Goal: Task Accomplishment & Management: Use online tool/utility

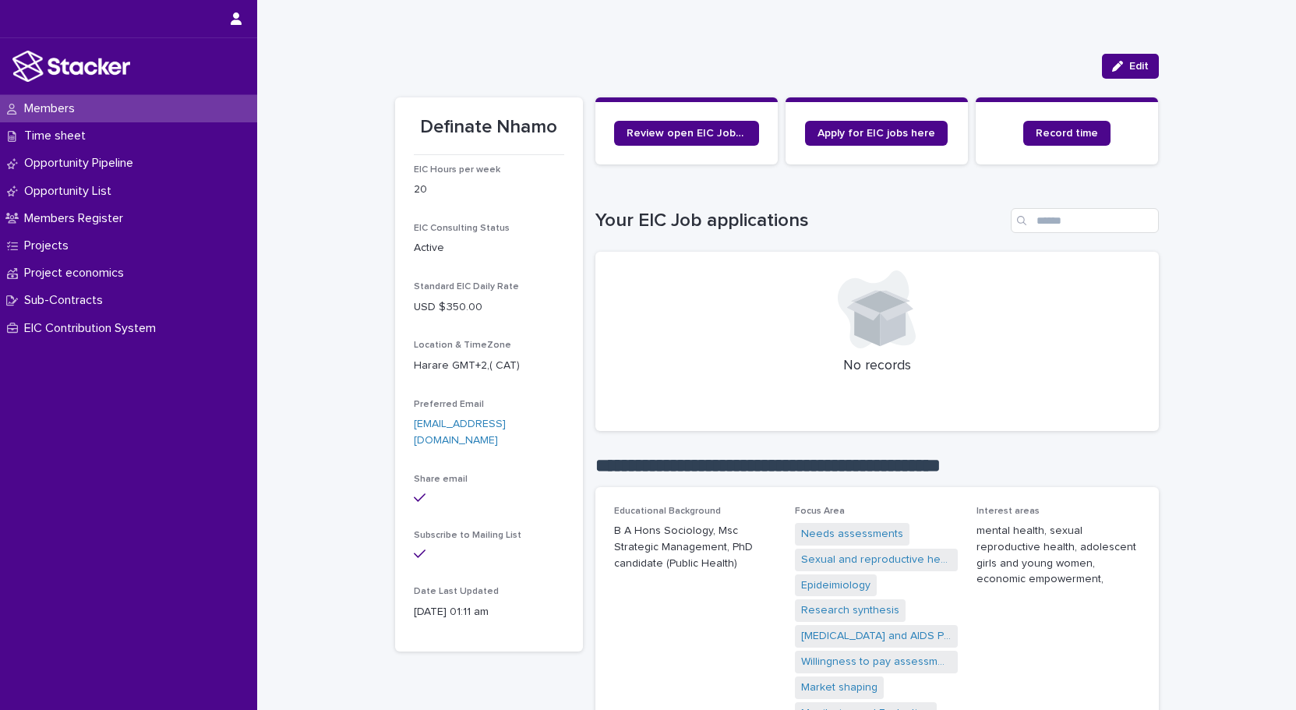
scroll to position [134, 0]
click at [1129, 61] on span "Edit" at bounding box center [1138, 65] width 19 height 11
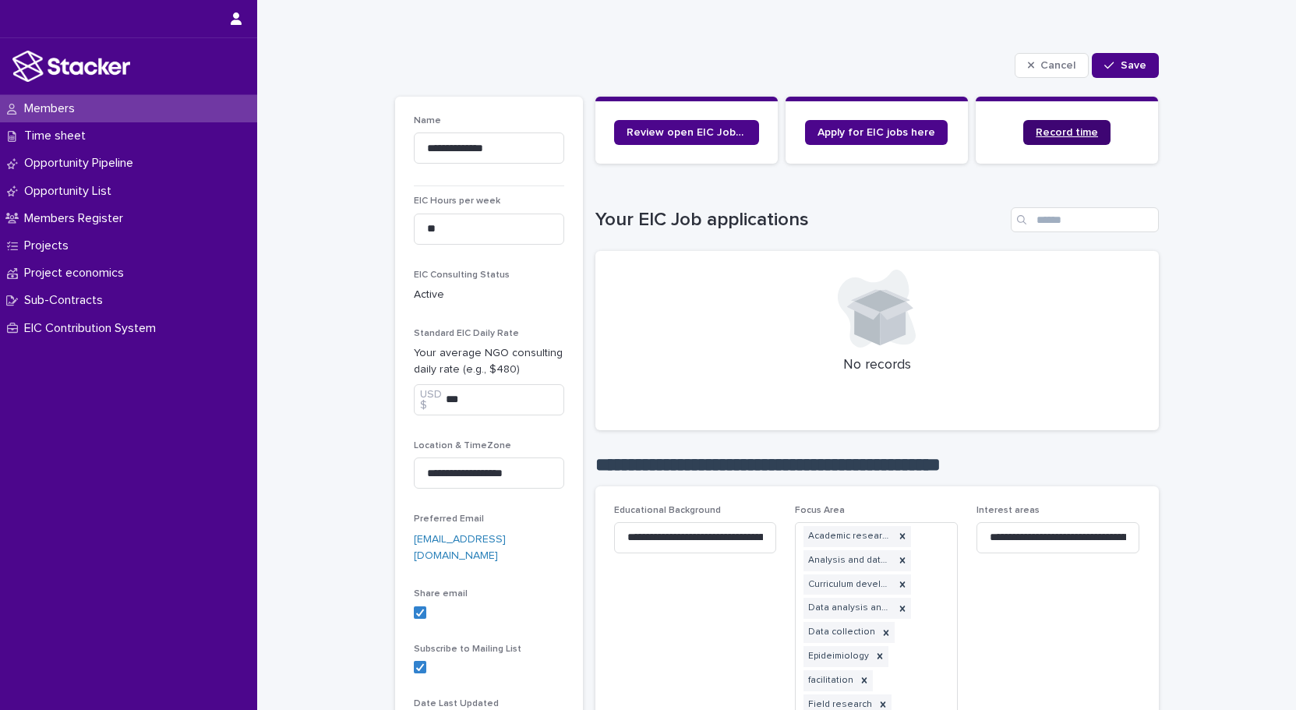
click at [1064, 134] on span "Record time" at bounding box center [1066, 132] width 62 height 11
click at [71, 132] on p "Time sheet" at bounding box center [58, 136] width 80 height 15
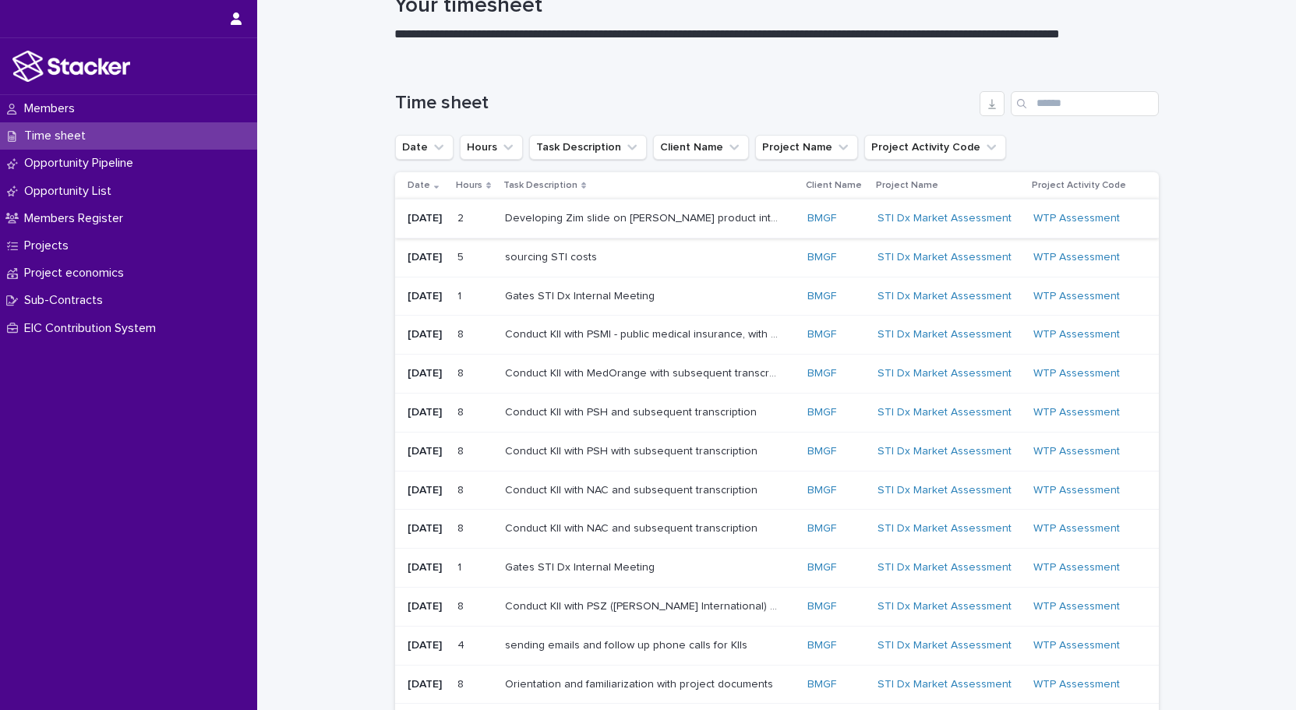
scroll to position [61, 0]
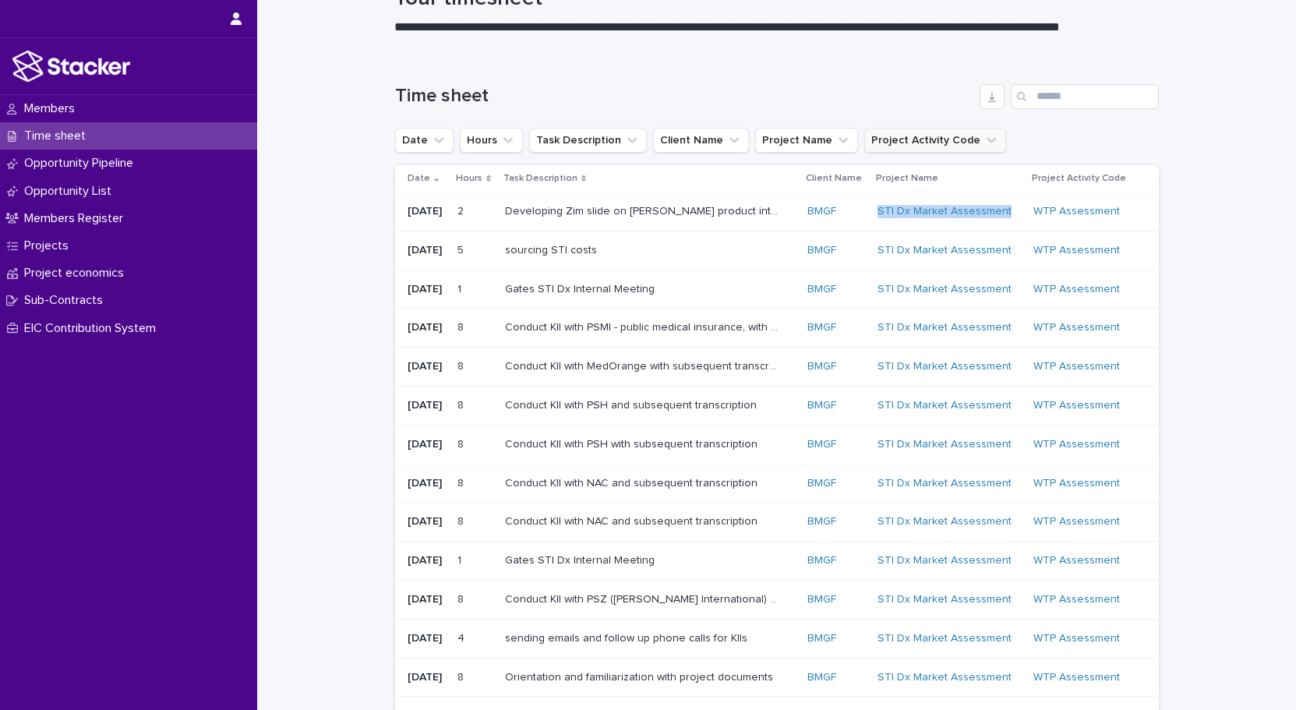
click at [986, 138] on icon "Project Activity Code" at bounding box center [990, 139] width 9 height 5
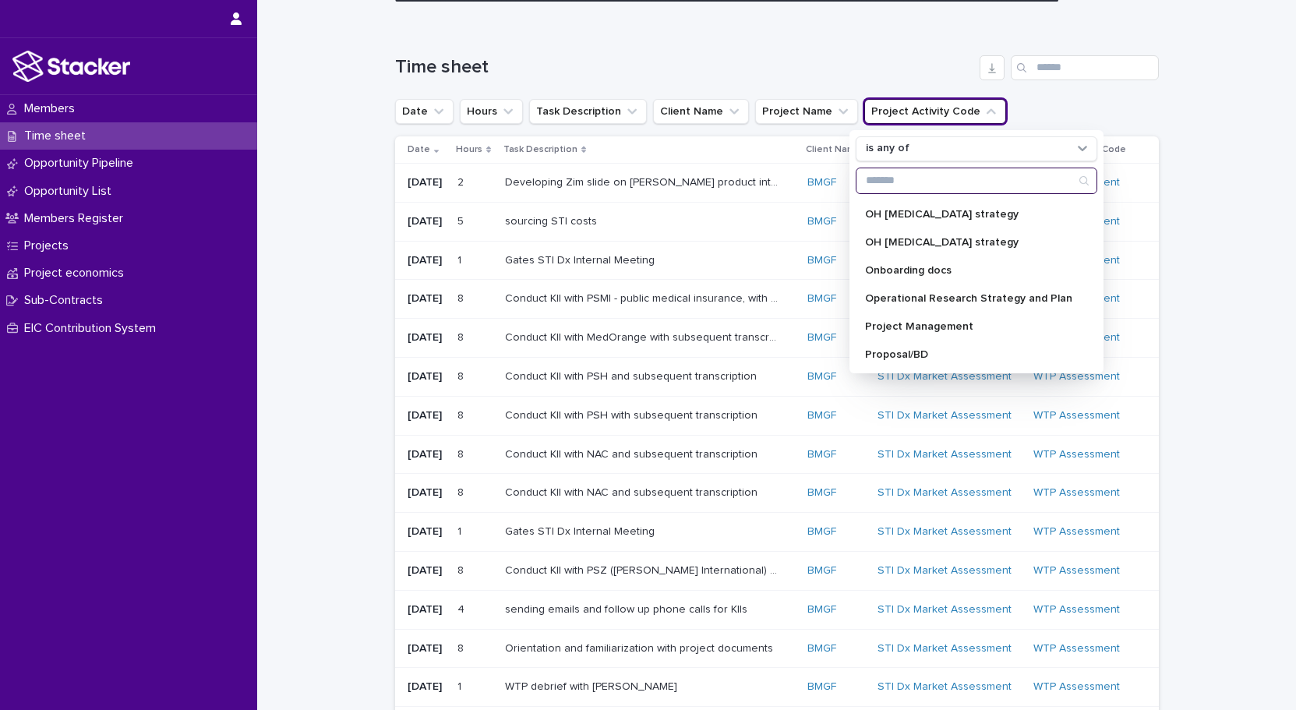
scroll to position [781, 0]
click at [835, 111] on icon "Project Name" at bounding box center [843, 112] width 16 height 16
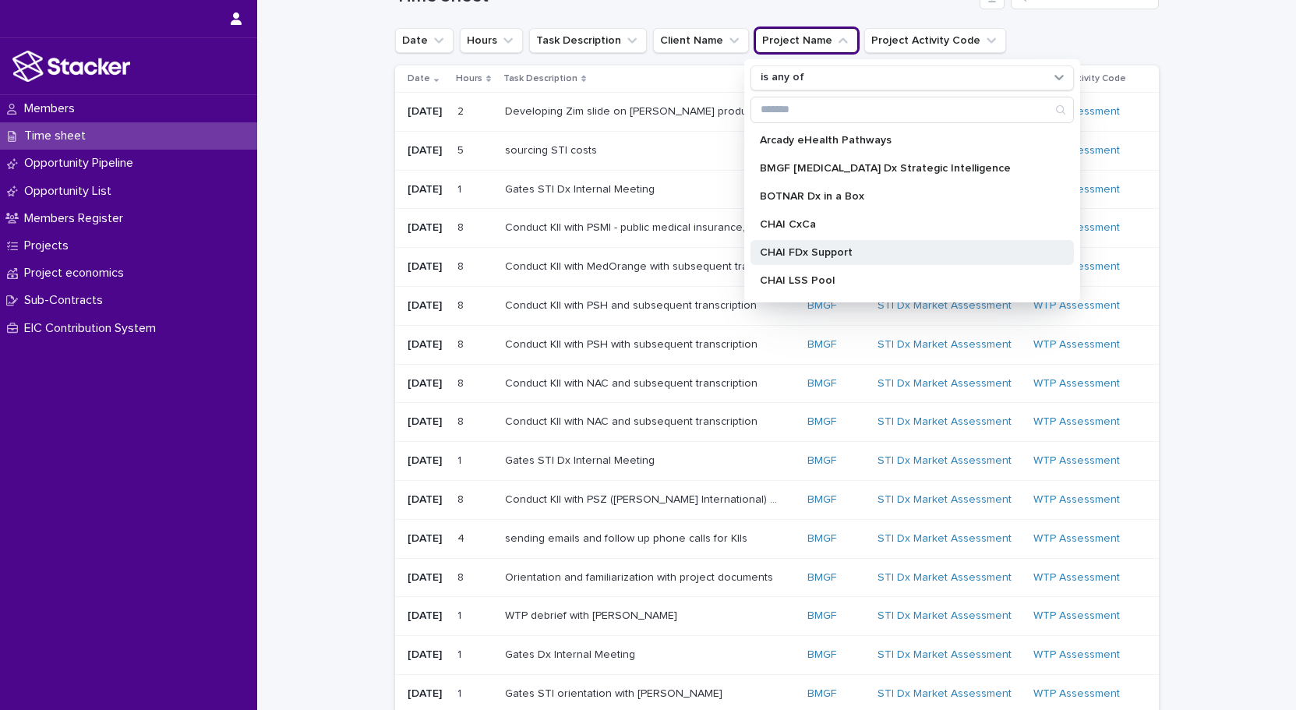
scroll to position [159, 0]
click at [1246, 241] on div "Loading... Saving… Loading... Saving… Time sheet Date Hours Task Description Cl…" at bounding box center [776, 421] width 1038 height 932
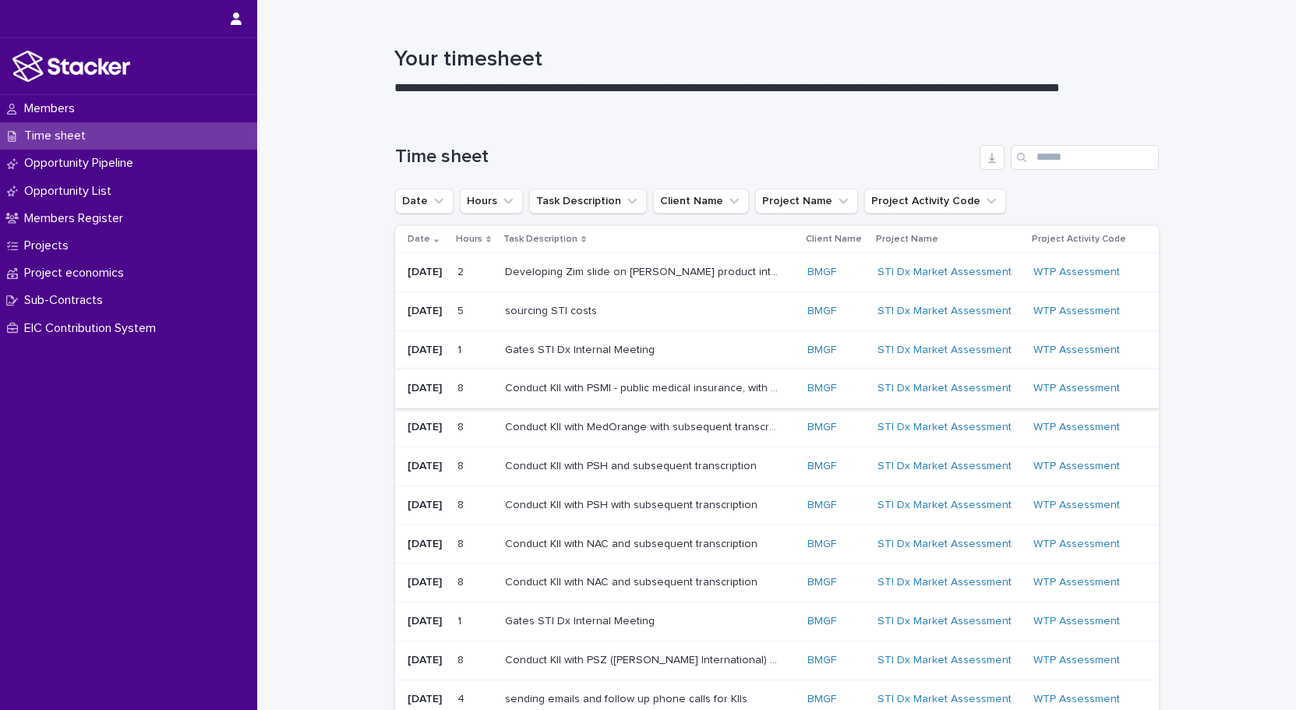
scroll to position [0, 0]
click at [994, 159] on icon "button" at bounding box center [991, 157] width 12 height 12
click at [74, 104] on p "Members" at bounding box center [52, 108] width 69 height 15
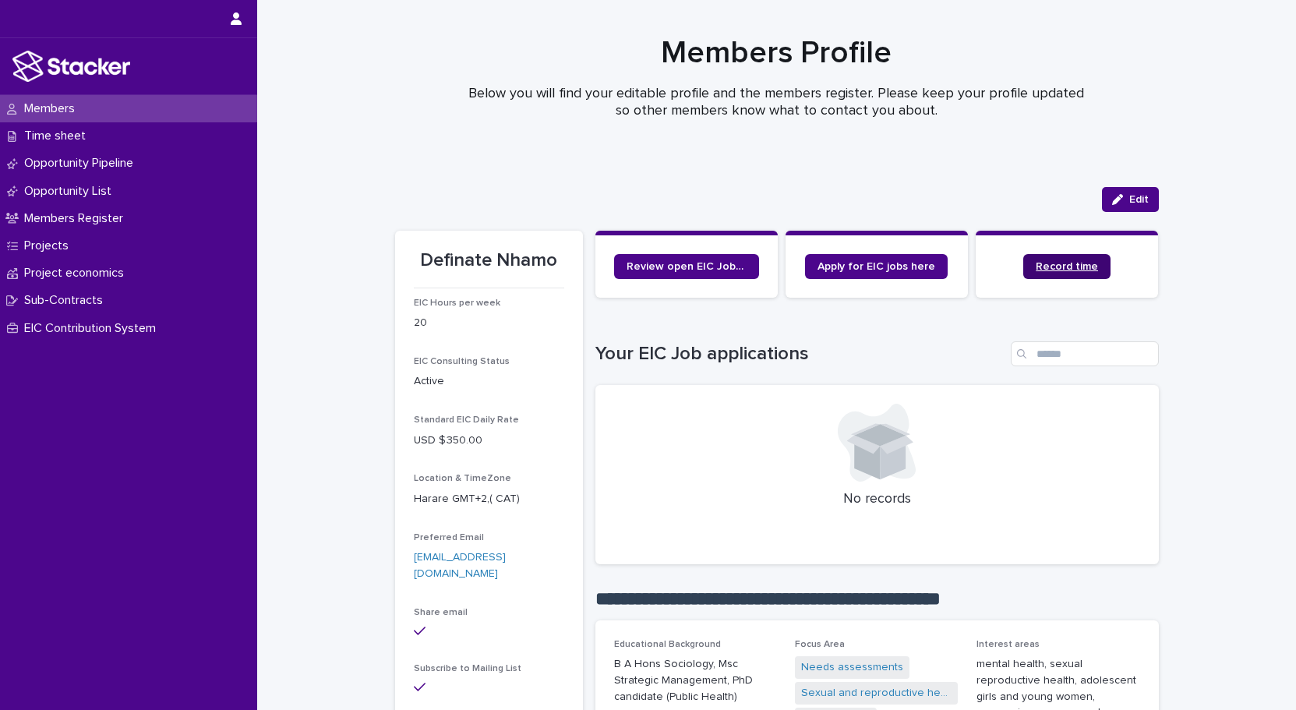
click at [1075, 266] on span "Record time" at bounding box center [1066, 266] width 62 height 11
click at [41, 134] on p "Time sheet" at bounding box center [58, 136] width 80 height 15
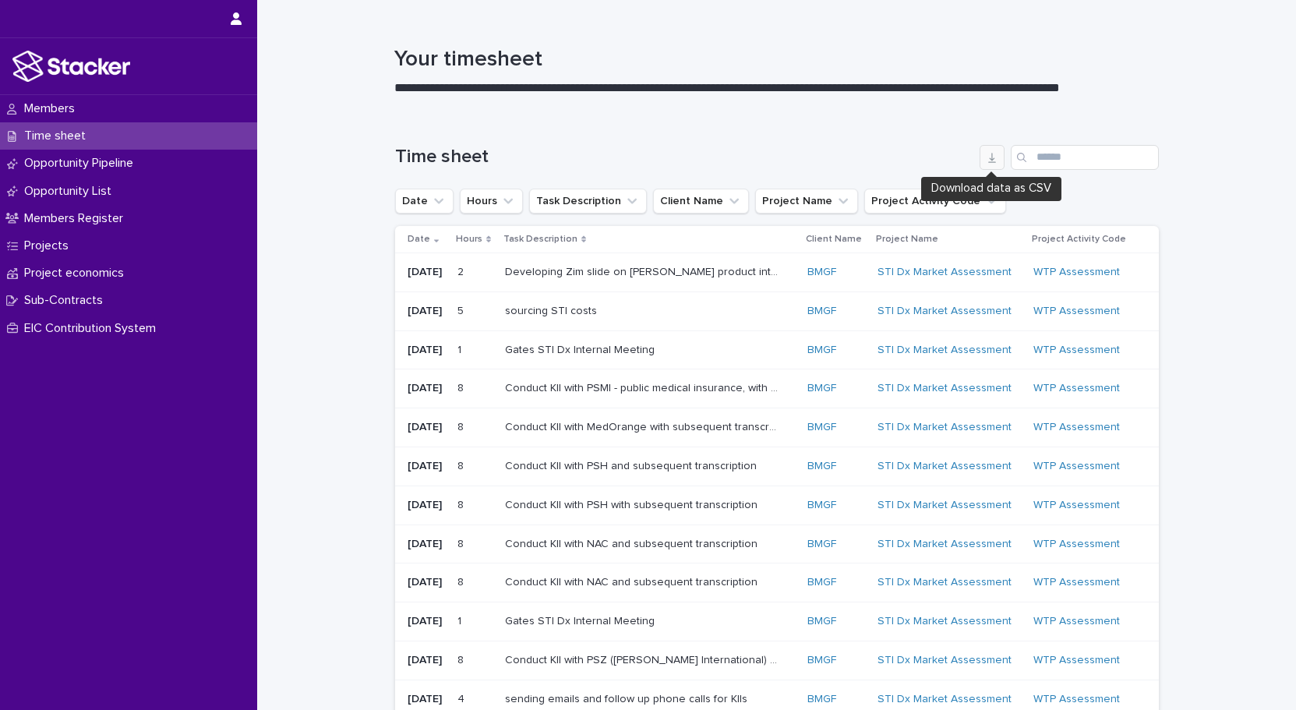
click at [993, 156] on icon "button" at bounding box center [991, 157] width 12 height 12
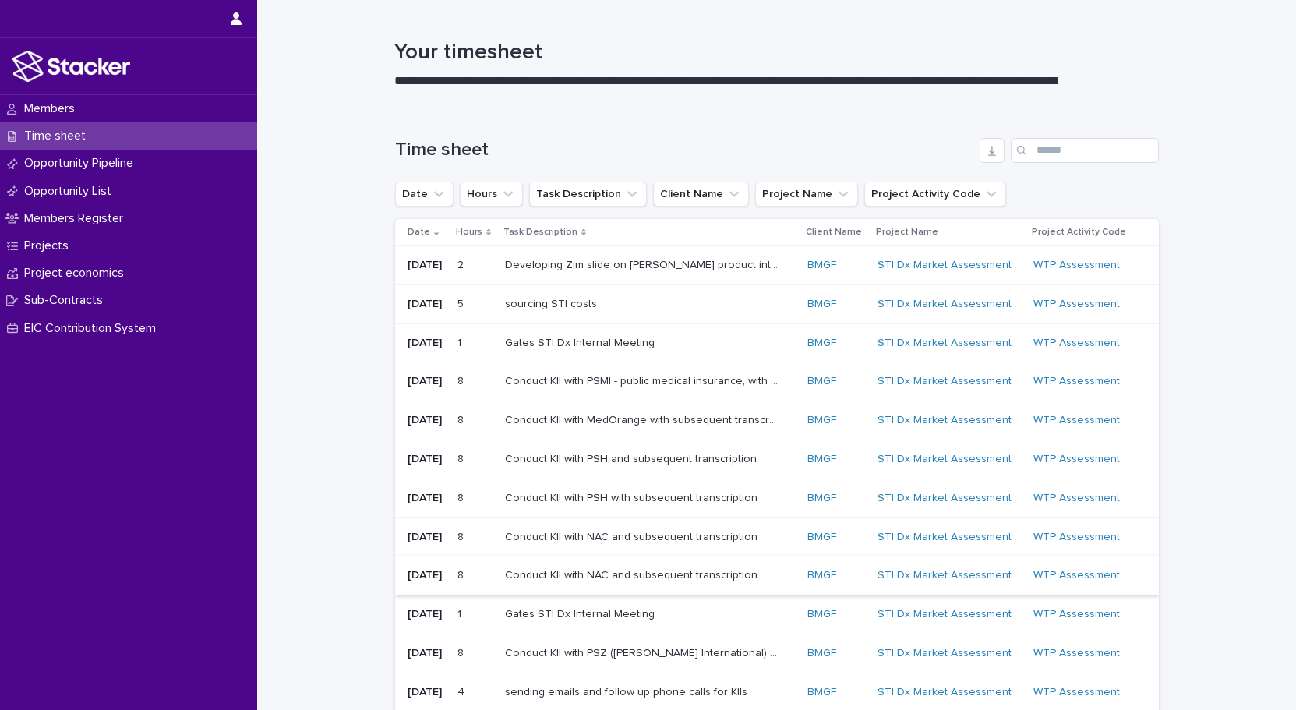
scroll to position [6, 0]
